Goal: Ask a question

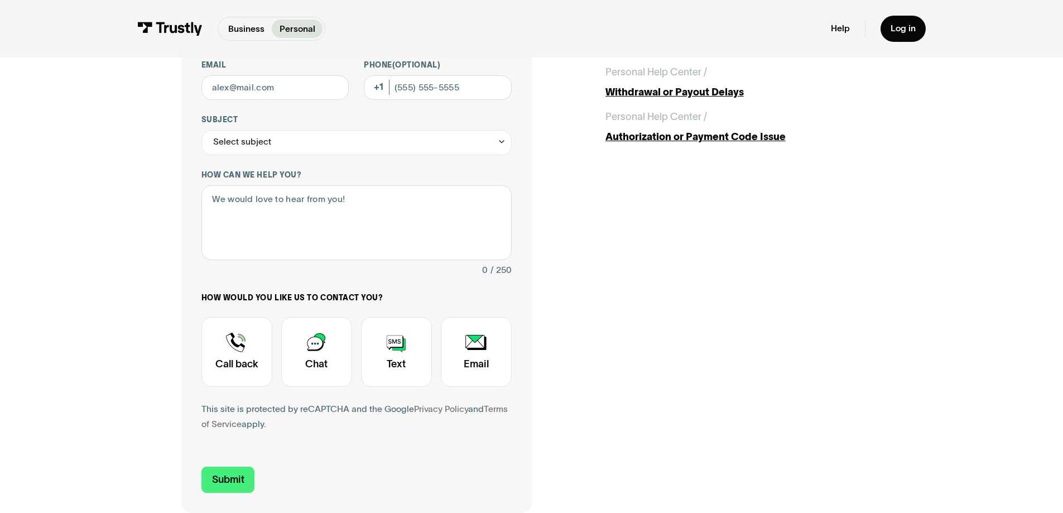
scroll to position [167, 0]
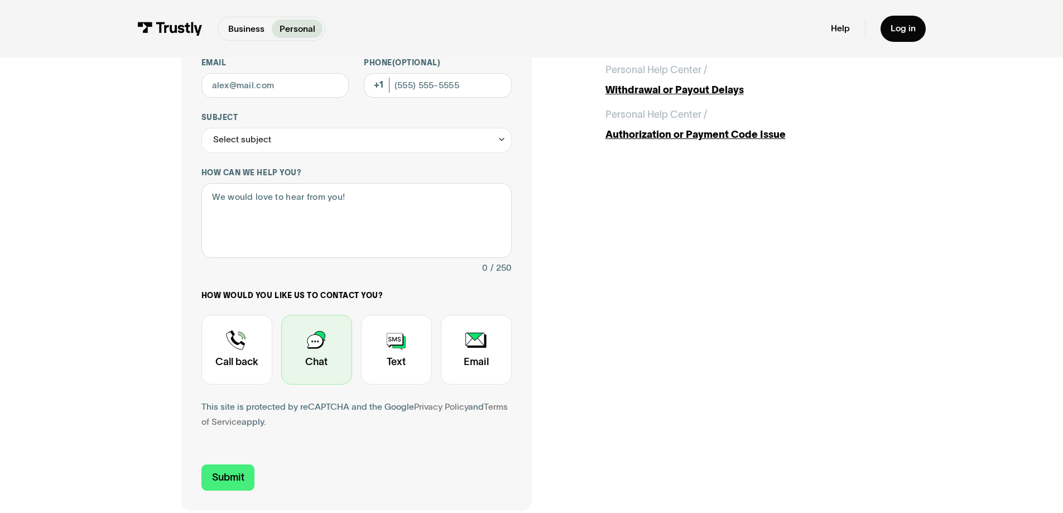
click at [320, 360] on div "Contact Trustly Support" at bounding box center [316, 350] width 71 height 70
click at [242, 82] on input "Email" at bounding box center [275, 85] width 148 height 25
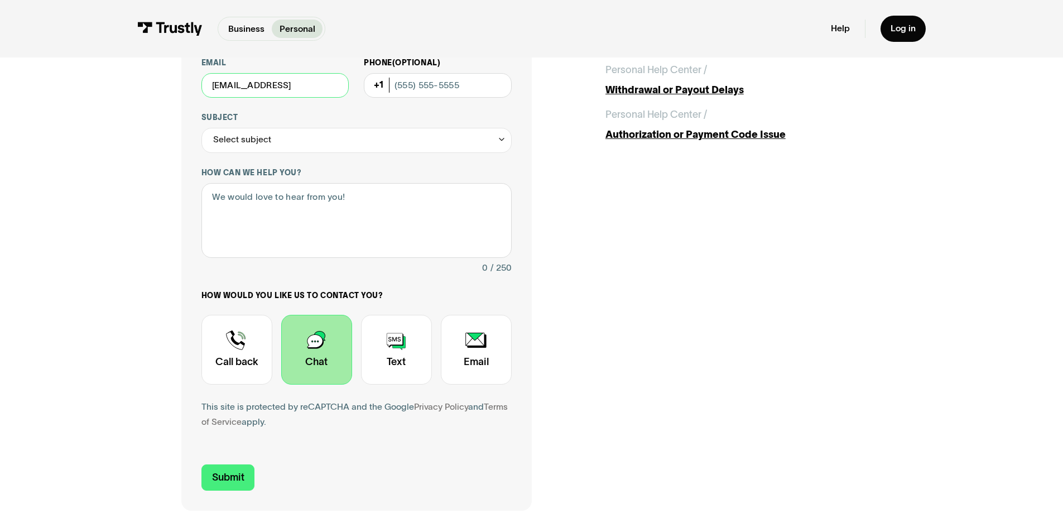
scroll to position [0, 1]
type input "blue_z_1@hotmail.com382882"
click at [403, 89] on input "Phone (Optional)" at bounding box center [438, 85] width 148 height 25
type input "[PHONE_NUMBER]"
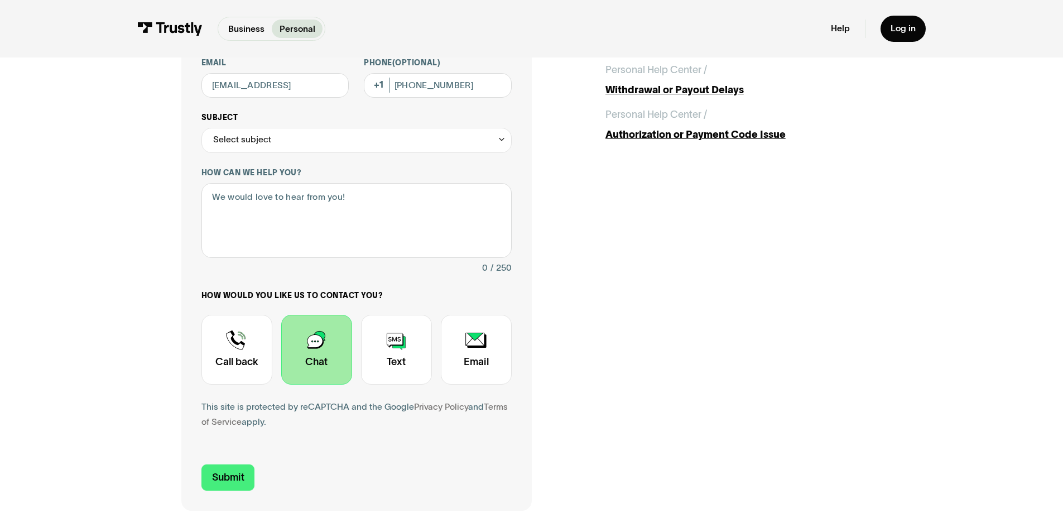
click at [303, 140] on div "Select subject" at bounding box center [356, 140] width 310 height 25
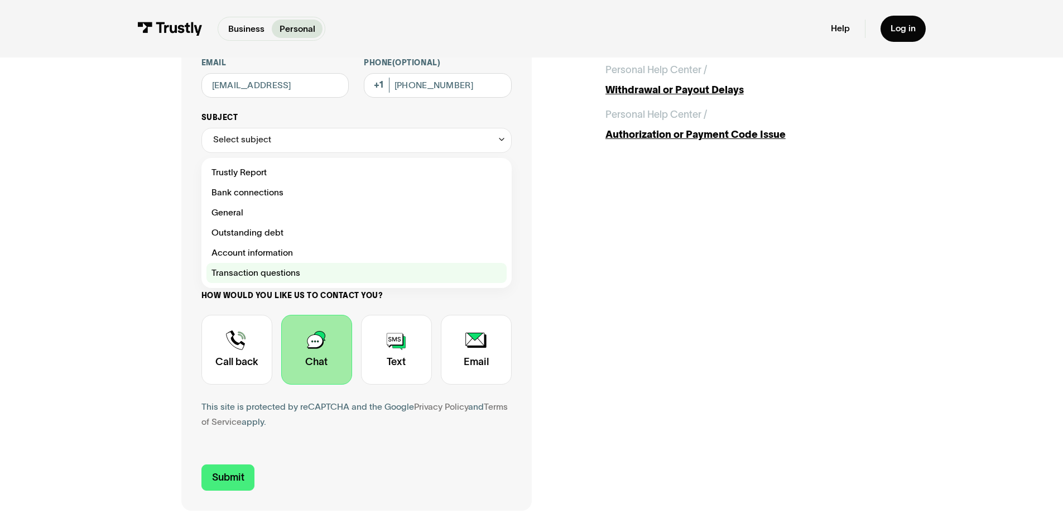
click at [282, 273] on div "Contact Trustly Support" at bounding box center [356, 273] width 300 height 20
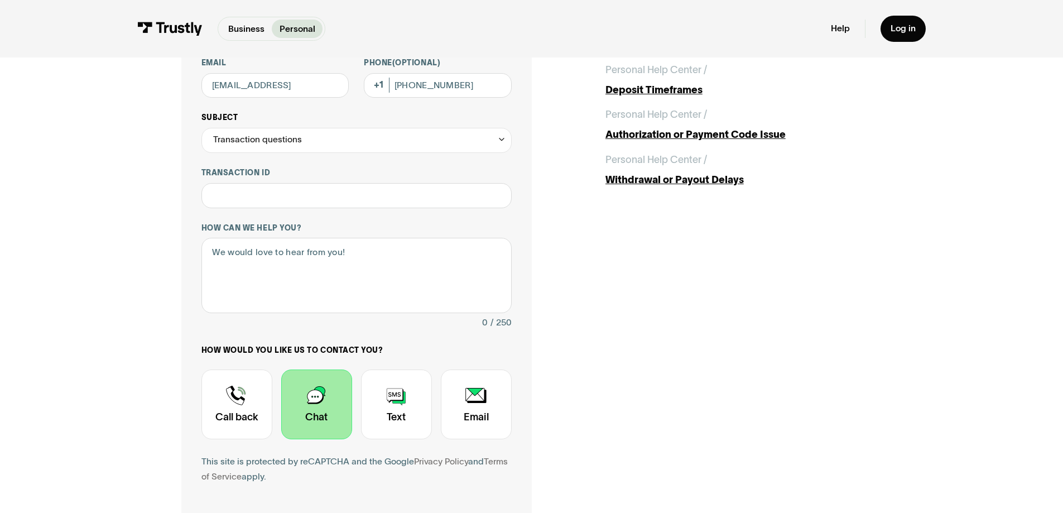
click at [311, 138] on div "Transaction questions" at bounding box center [356, 140] width 310 height 25
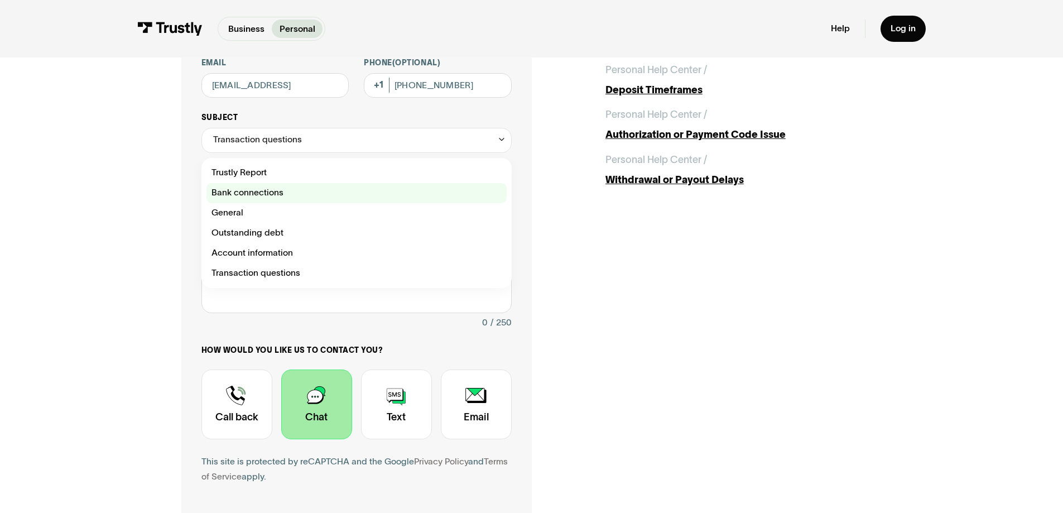
click at [285, 192] on div "Contact Trustly Support" at bounding box center [356, 193] width 300 height 20
type input "**********"
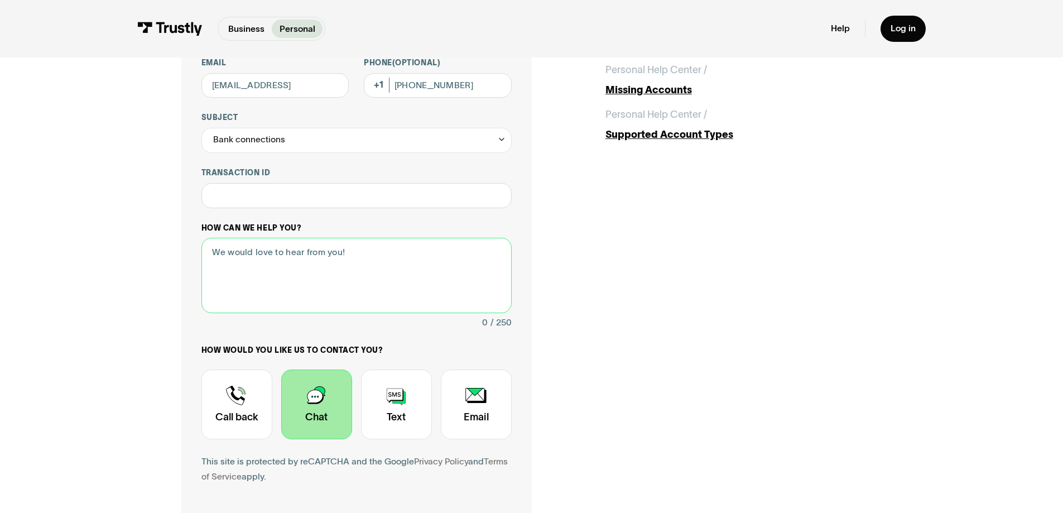
click at [234, 260] on textarea "How can we help you?" at bounding box center [356, 275] width 310 height 75
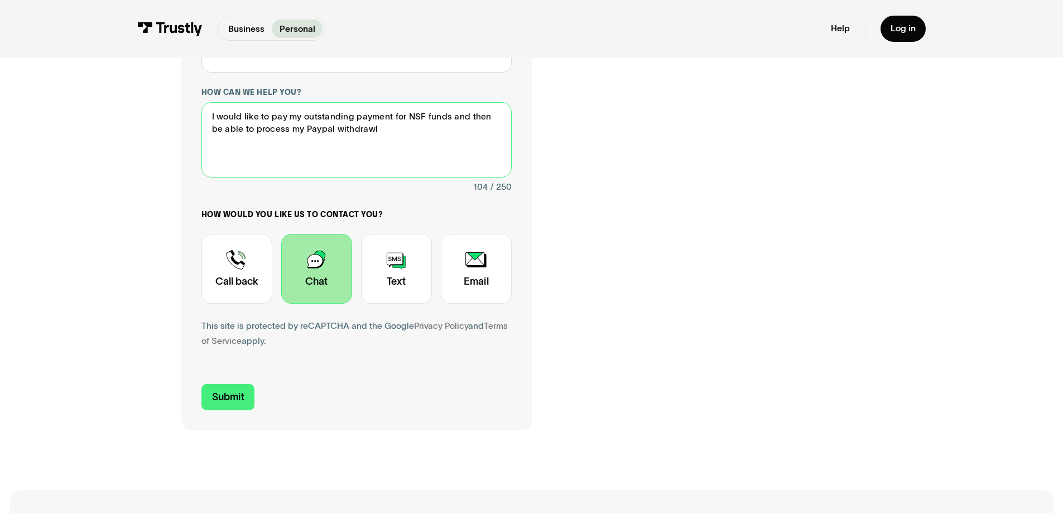
scroll to position [335, 0]
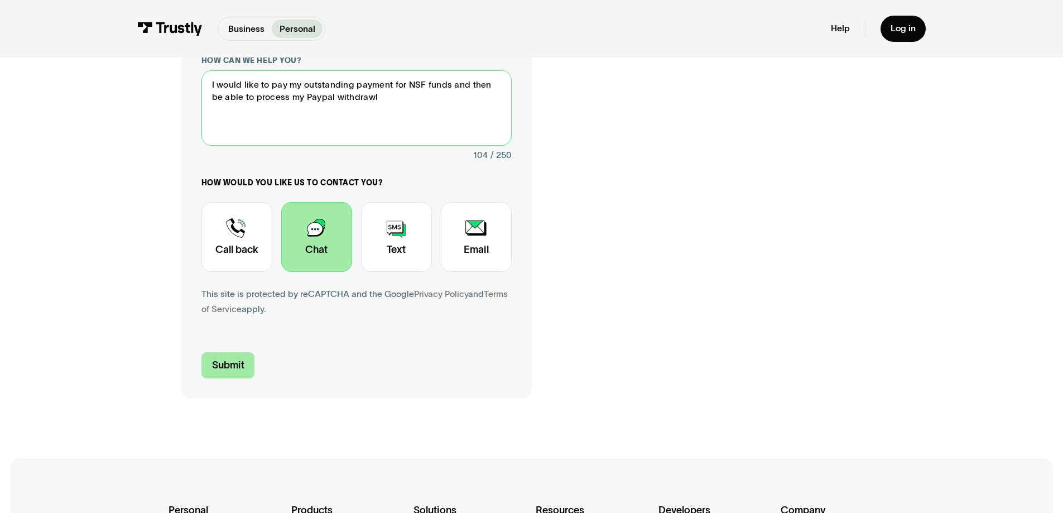
type textarea "I would like to pay my outstanding payment for NSF funds and then be able to pr…"
click at [228, 373] on input "Submit" at bounding box center [228, 365] width 54 height 26
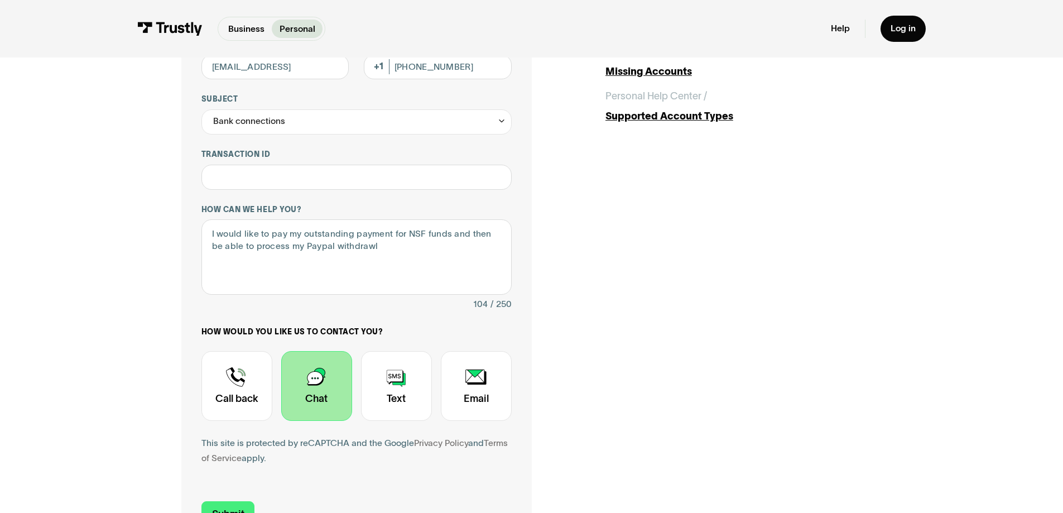
click at [158, 78] on div "**********" at bounding box center [531, 234] width 1013 height 725
click at [295, 27] on p "Personal" at bounding box center [297, 28] width 36 height 13
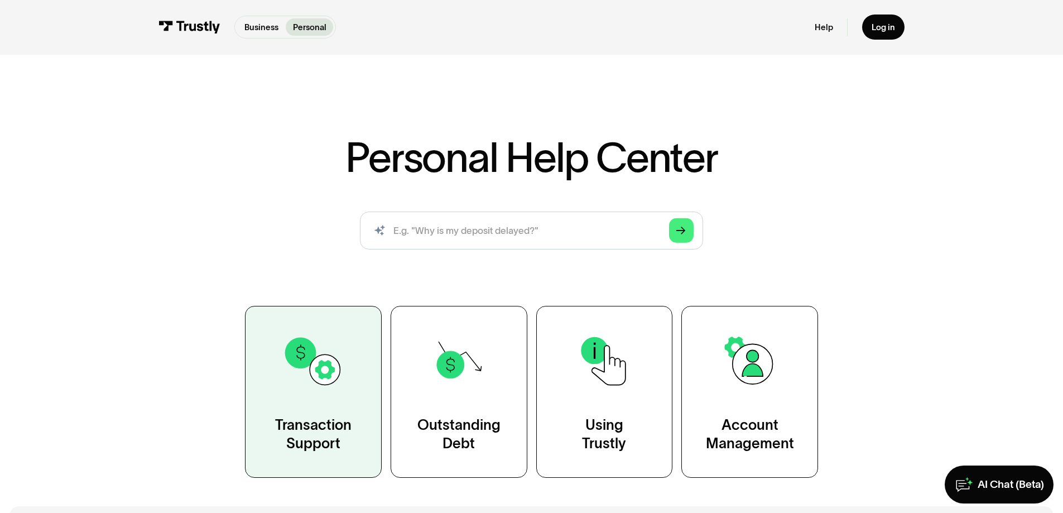
click at [328, 418] on div "Transaction Support" at bounding box center [313, 435] width 76 height 38
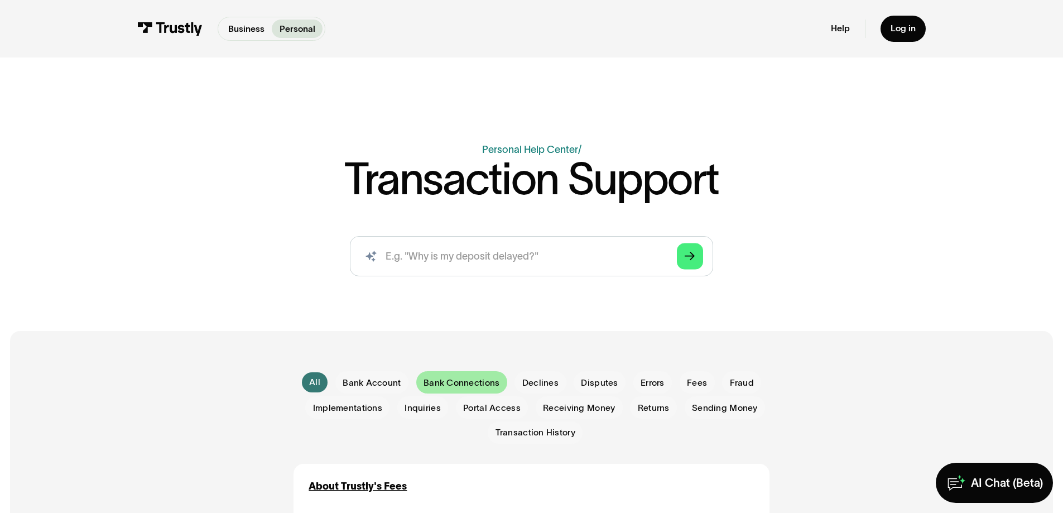
click at [437, 382] on span "Bank Connections" at bounding box center [461, 383] width 76 height 12
click at [414, 256] on input "search" at bounding box center [531, 256] width 363 height 40
paste input "ID7996178227"
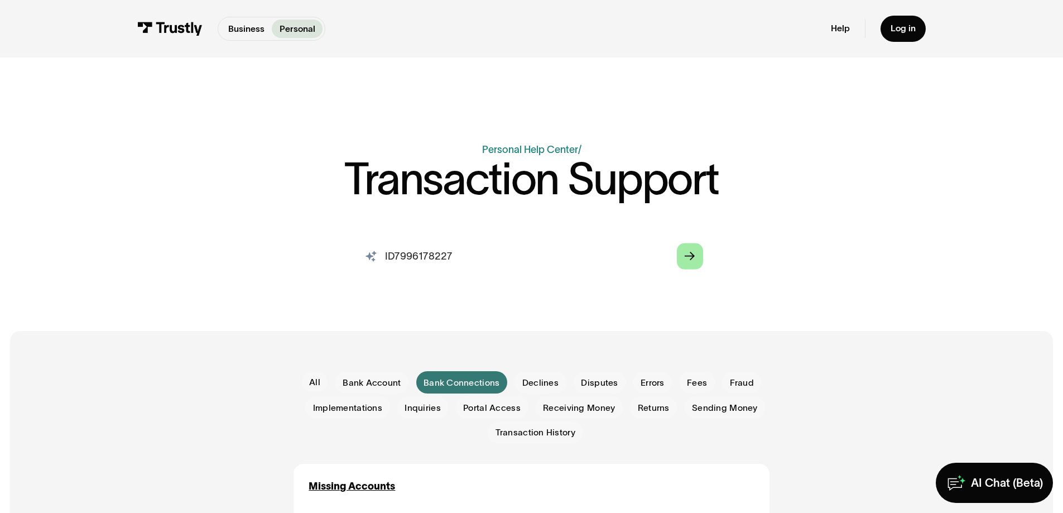
type input "ID7996178227"
click at [691, 254] on icon "Arrow Right" at bounding box center [690, 256] width 10 height 11
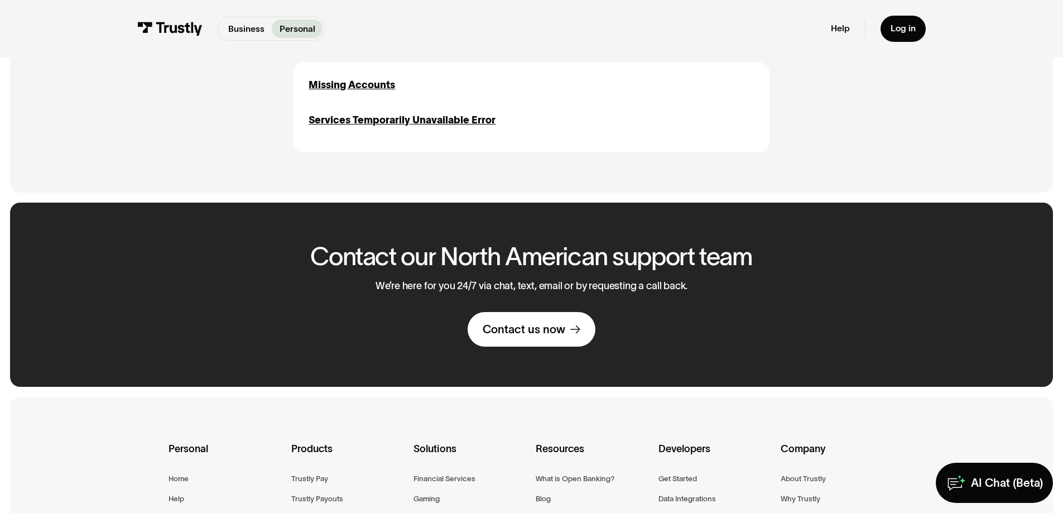
scroll to position [502, 0]
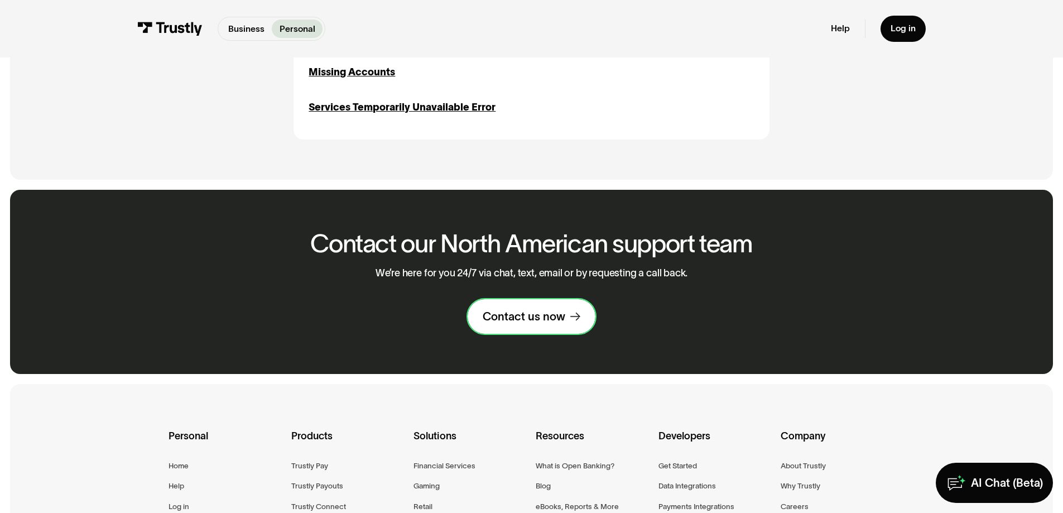
click at [513, 321] on div "Contact us now" at bounding box center [524, 316] width 83 height 15
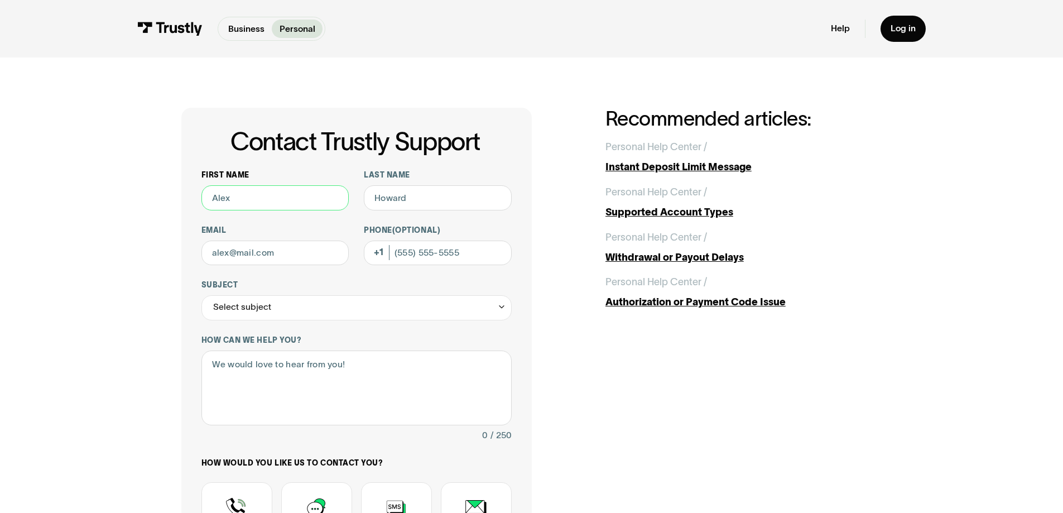
click at [244, 201] on input "First name" at bounding box center [275, 197] width 148 height 25
type input "[PERSON_NAME]"
type input "[PHONE_NUMBER]"
click at [249, 257] on input "Email" at bounding box center [275, 252] width 148 height 25
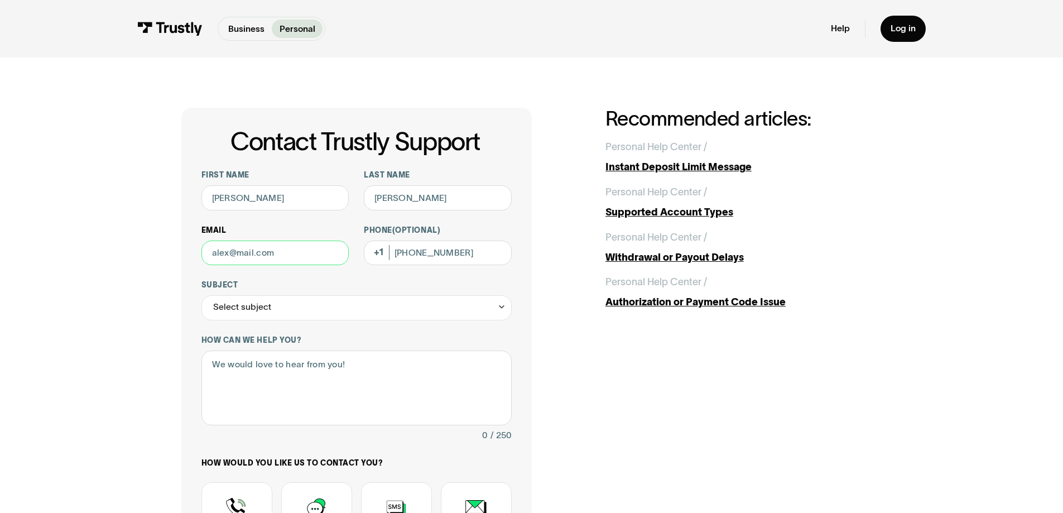
type input "[EMAIL_ADDRESS][DOMAIN_NAME]"
click at [456, 252] on input "[PHONE_NUMBER]" at bounding box center [438, 252] width 148 height 25
type input "2"
type input "[PHONE_NUMBER]"
click at [231, 307] on div "Select subject" at bounding box center [242, 307] width 58 height 15
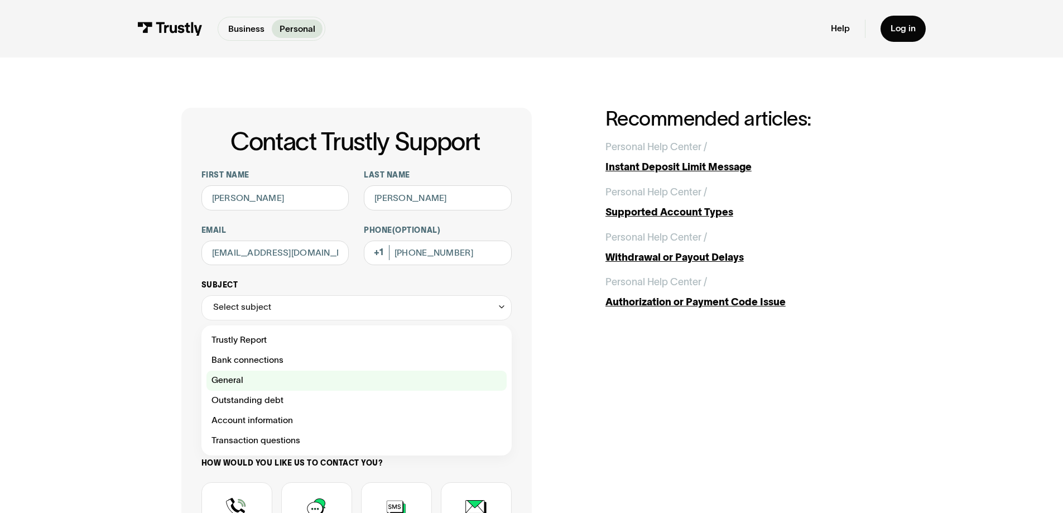
click at [233, 382] on div "Contact Trustly Support" at bounding box center [356, 380] width 300 height 20
type input "*******"
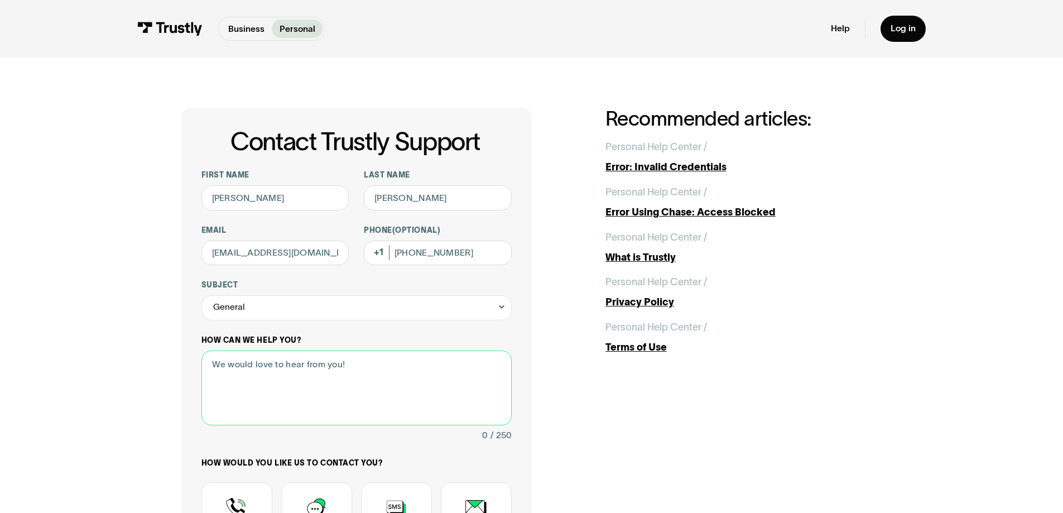
paste textarea "ID7996178227"
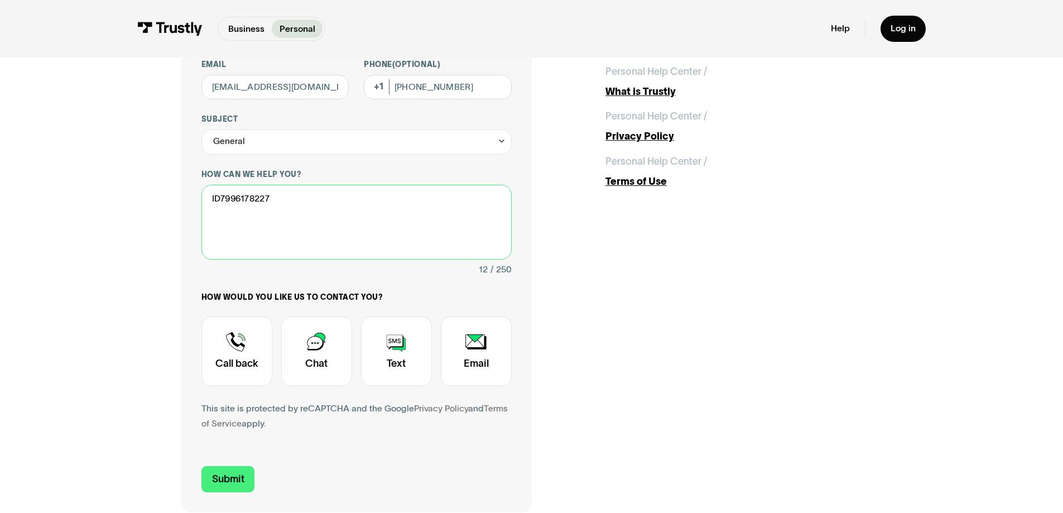
scroll to position [167, 0]
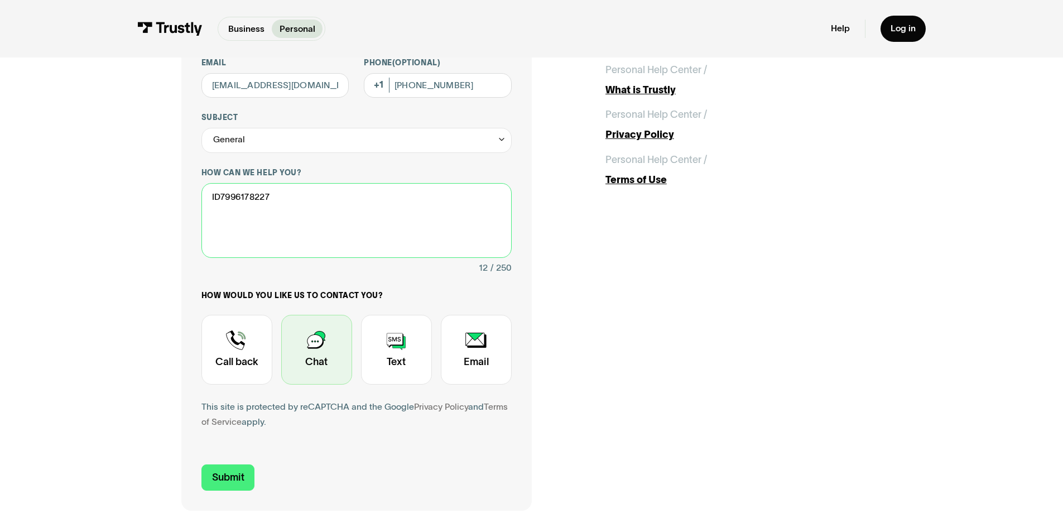
type textarea "ID7996178227"
click at [314, 374] on div "Contact Trustly Support" at bounding box center [316, 350] width 71 height 70
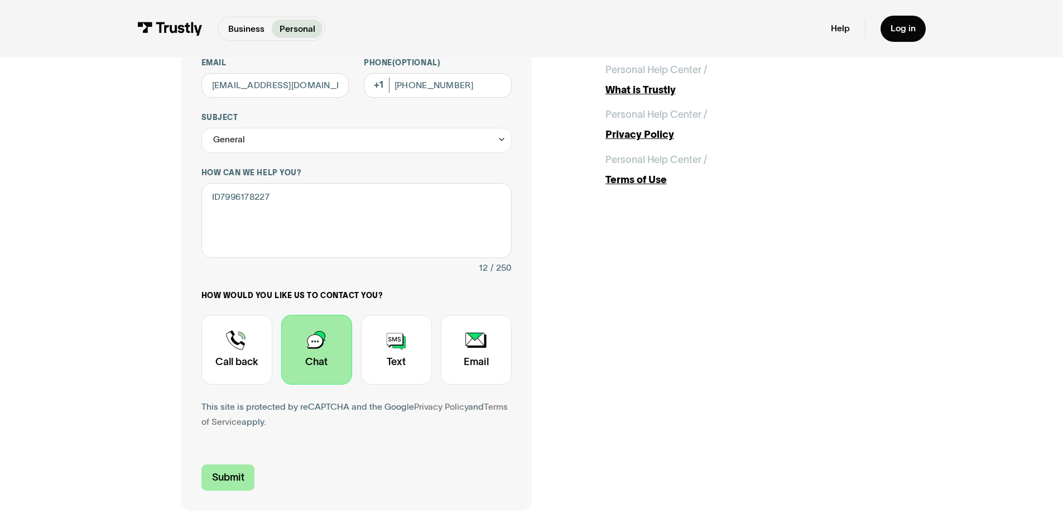
click at [225, 480] on input "Submit" at bounding box center [228, 477] width 54 height 26
type input "[PHONE_NUMBER]"
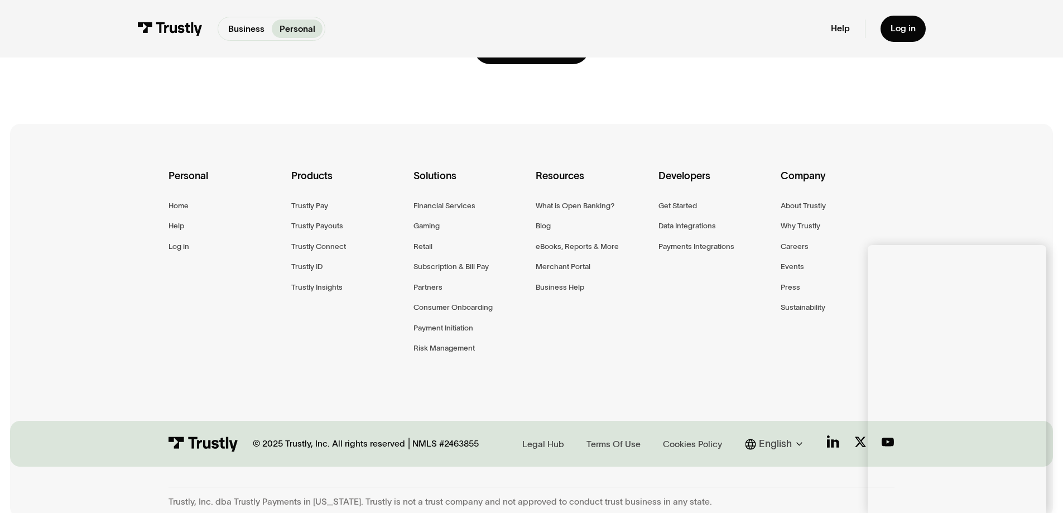
scroll to position [238, 0]
